Goal: Navigation & Orientation: Find specific page/section

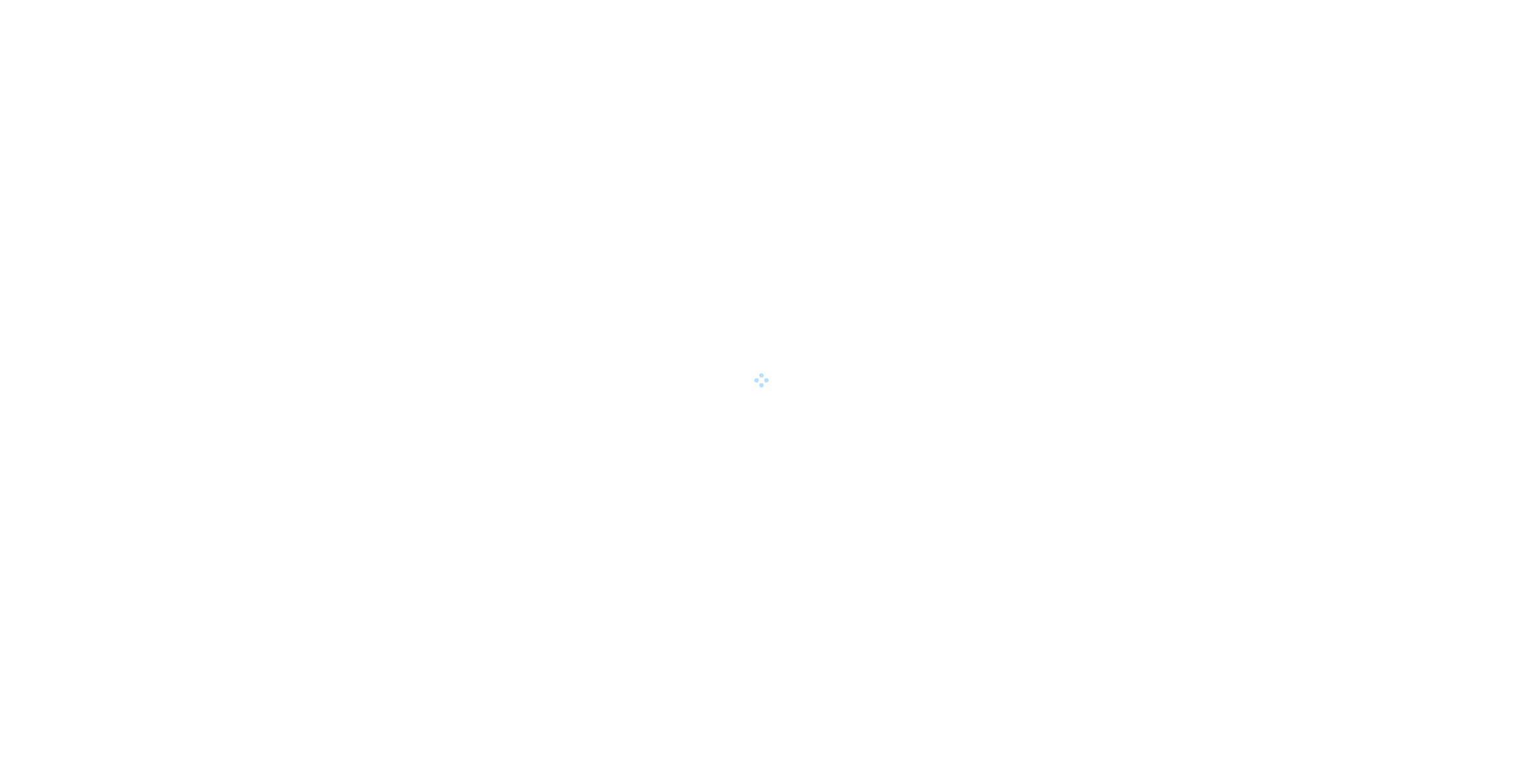
click at [480, 248] on div at bounding box center [761, 380] width 1523 height 760
click at [848, 281] on div at bounding box center [761, 380] width 1523 height 760
